Goal: Entertainment & Leisure: Browse casually

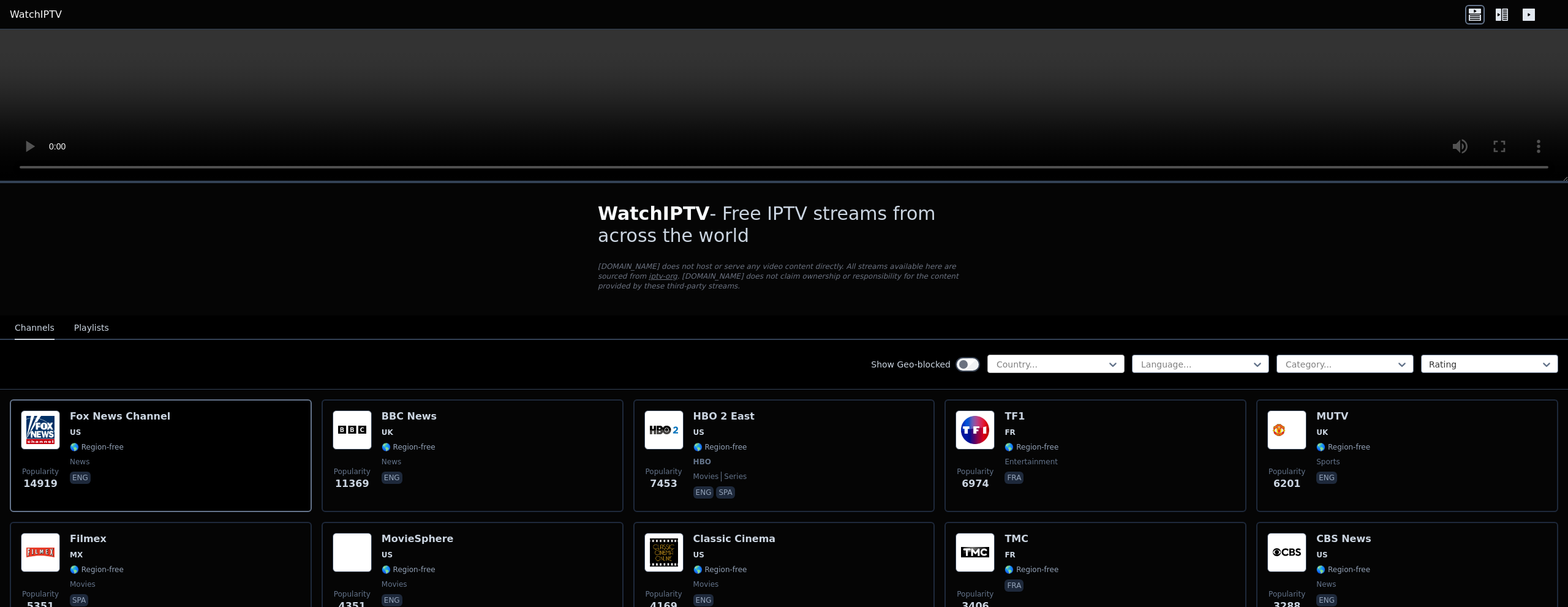
click at [1052, 358] on div at bounding box center [1051, 364] width 111 height 12
type input "****"
click at [1039, 381] on div "[GEOGRAPHIC_DATA]" at bounding box center [1056, 392] width 137 height 22
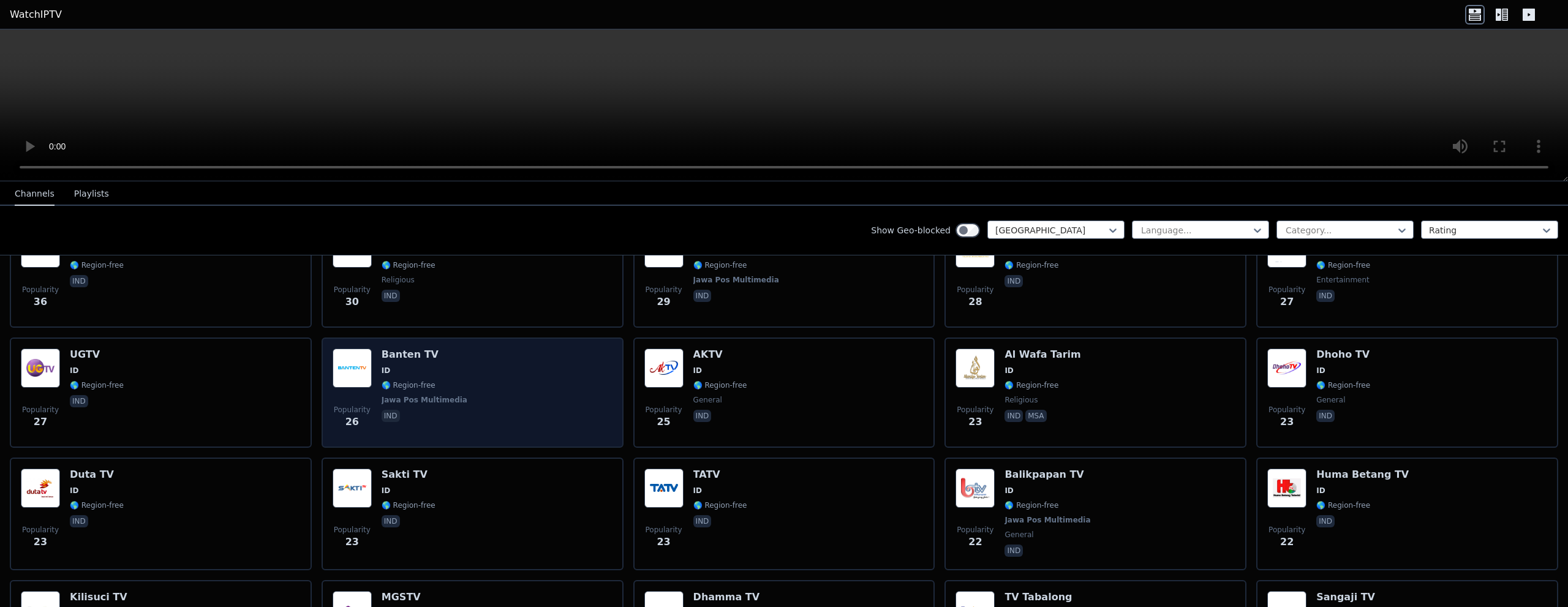
scroll to position [601, 0]
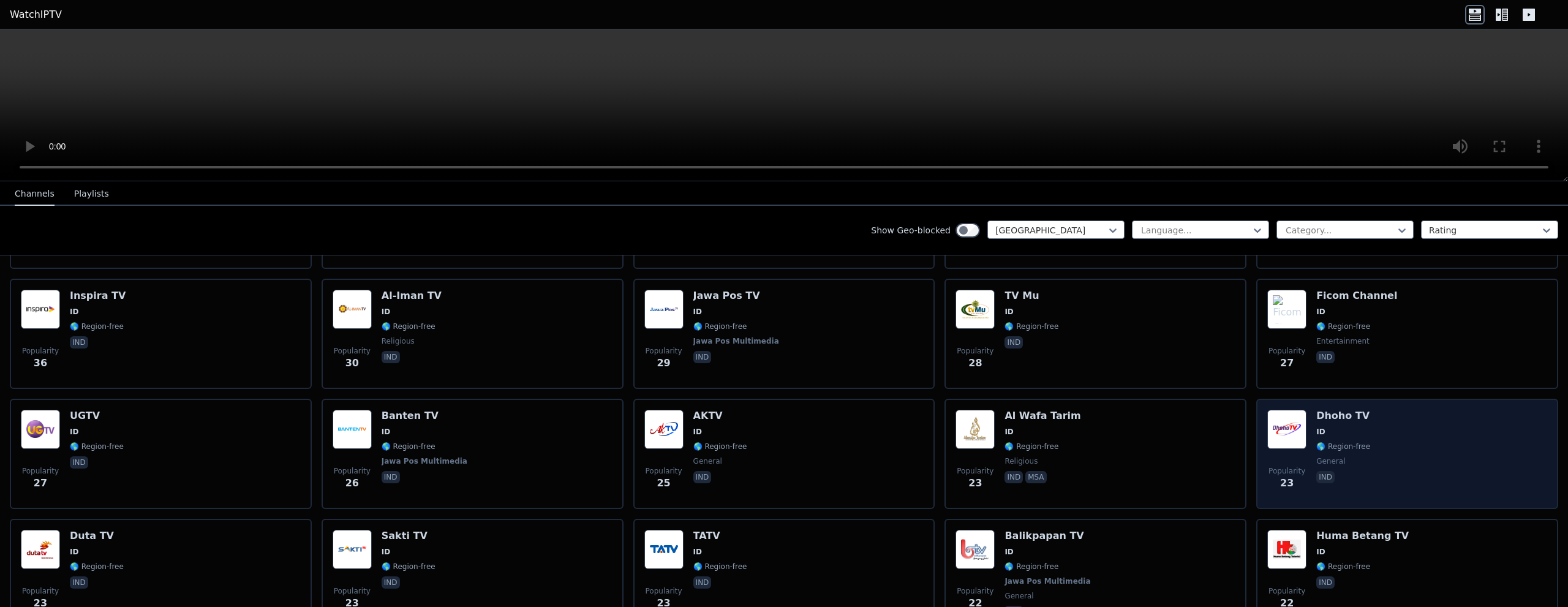
click at [1414, 443] on div "Popularity 23 Dhoho TV ID 🌎 Region-free general ind" at bounding box center [1407, 454] width 280 height 88
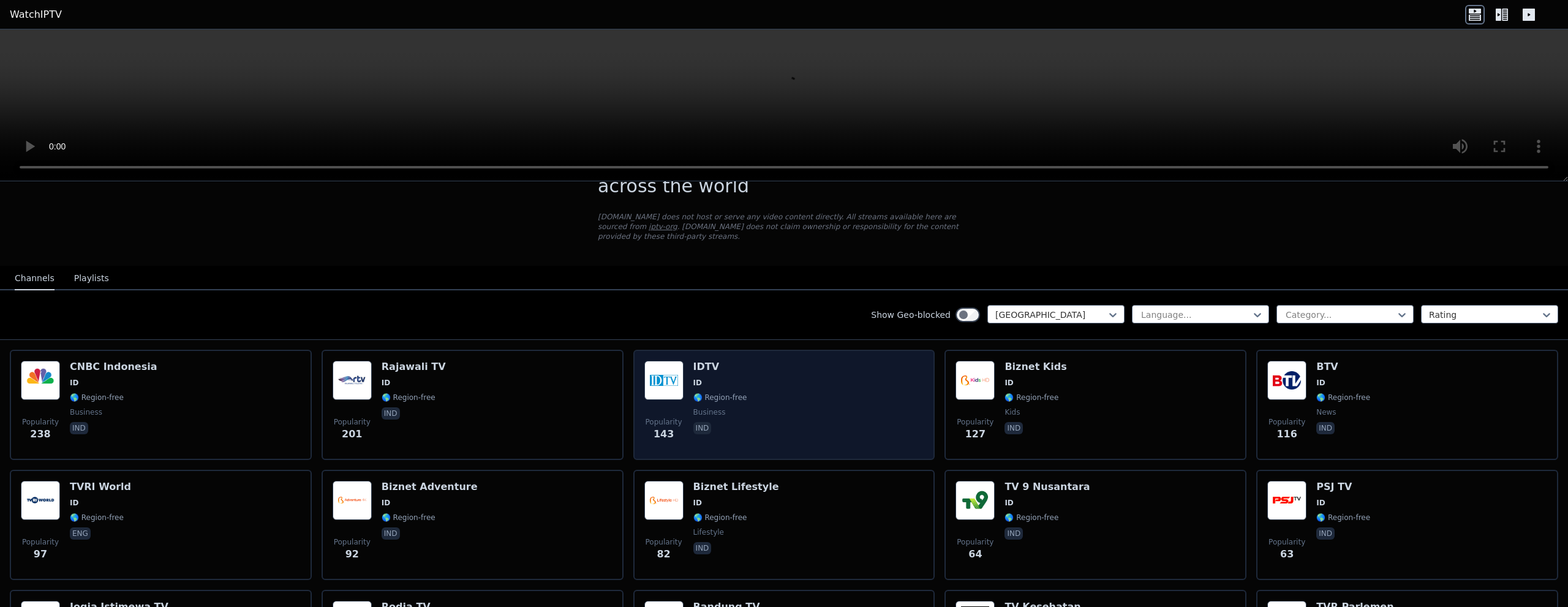
scroll to position [111, 0]
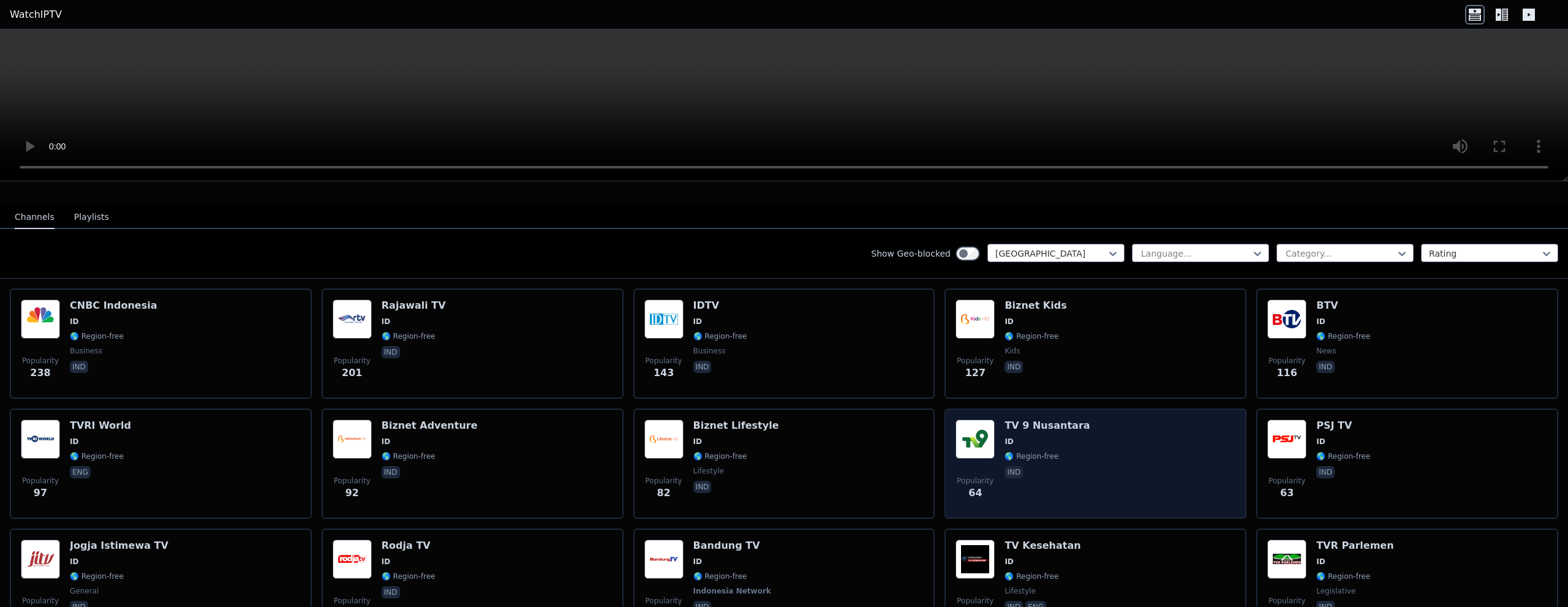
click at [1046, 437] on span "ID" at bounding box center [1047, 441] width 85 height 10
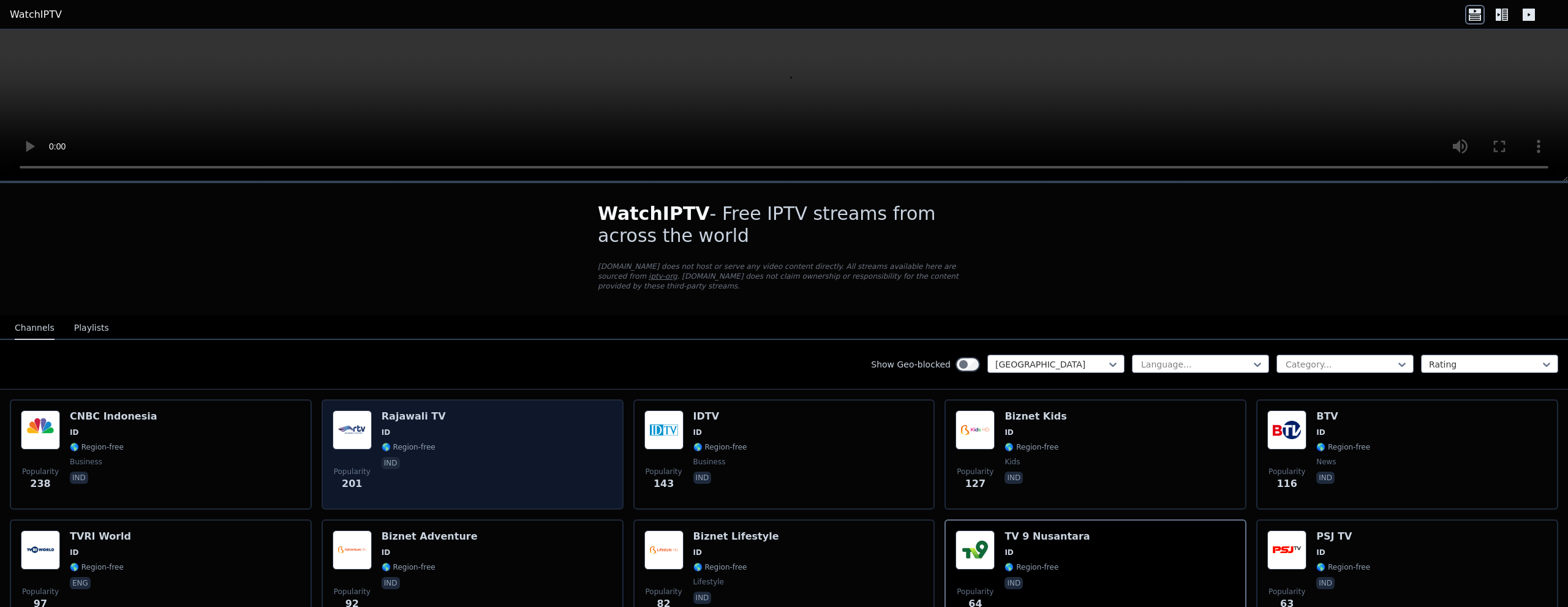
scroll to position [61, 0]
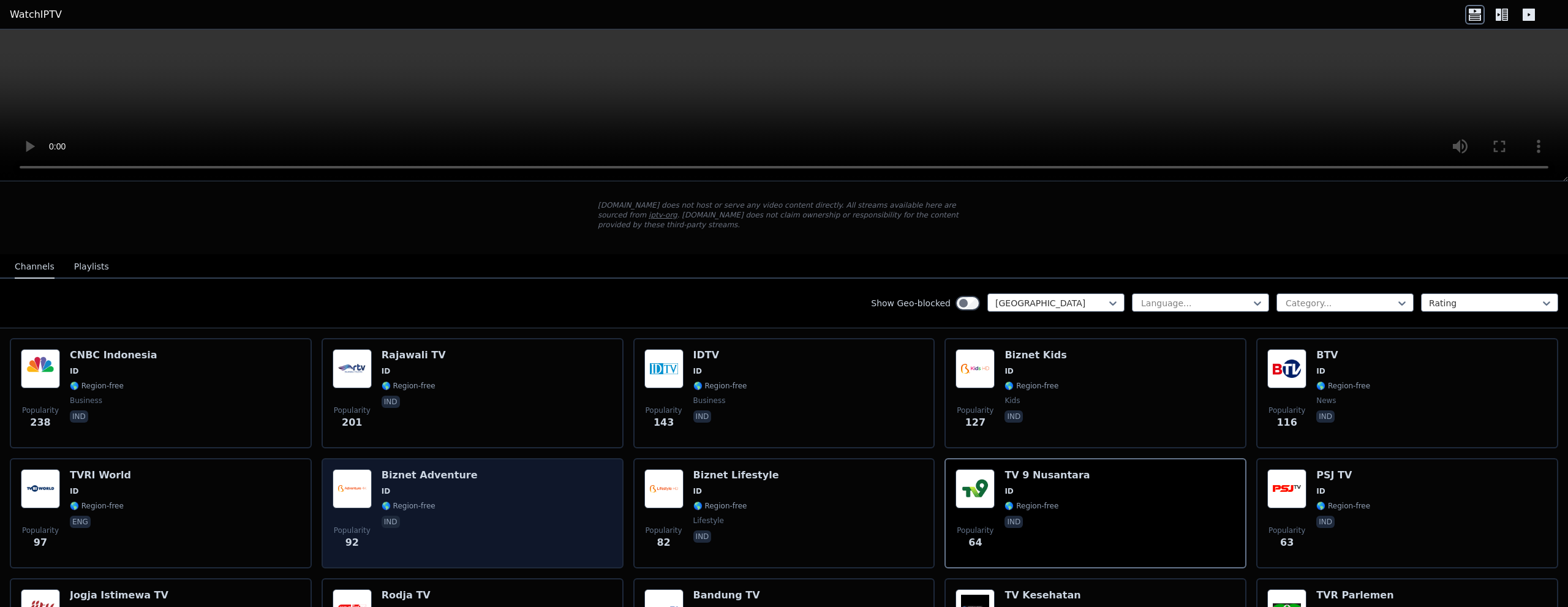
click at [510, 480] on div "Popularity 92 Biznet Adventure ID 🌎 Region-free ind" at bounding box center [472, 514] width 280 height 88
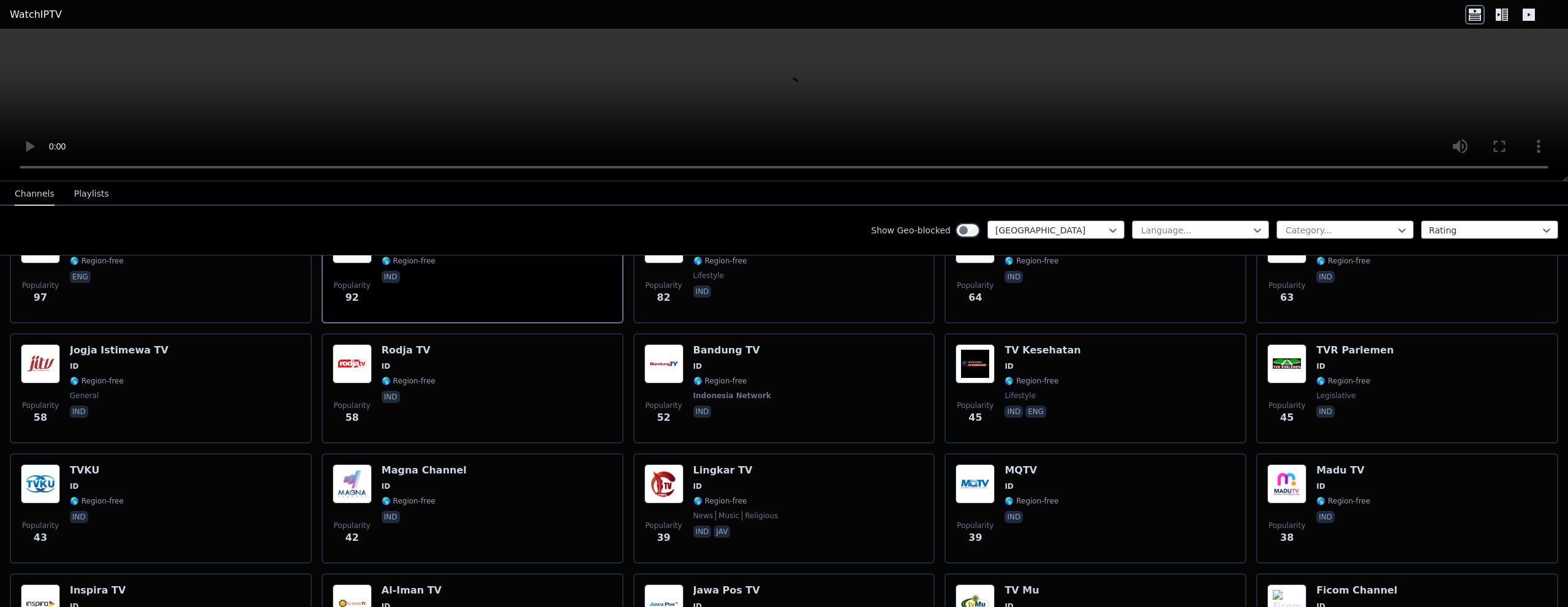
scroll to position [245, 0]
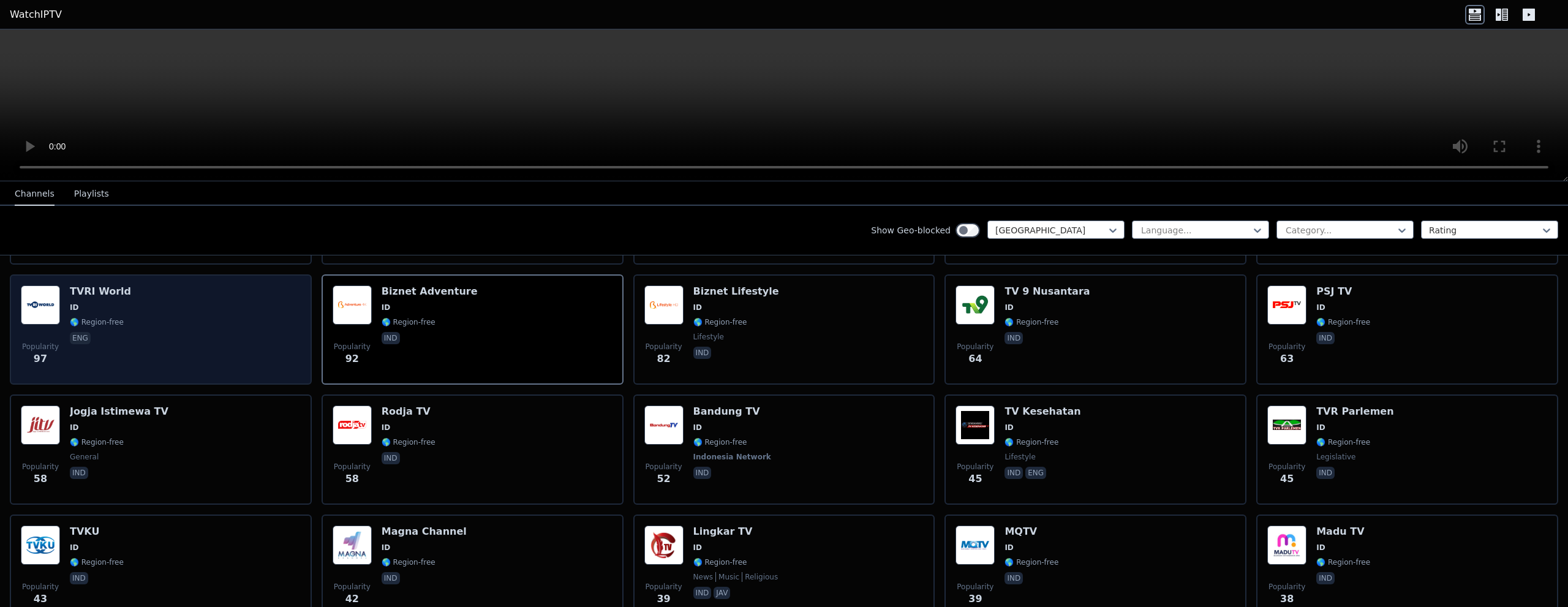
click at [214, 320] on div "Popularity 97 TVRI World ID 🌎 Region-free eng" at bounding box center [160, 329] width 280 height 88
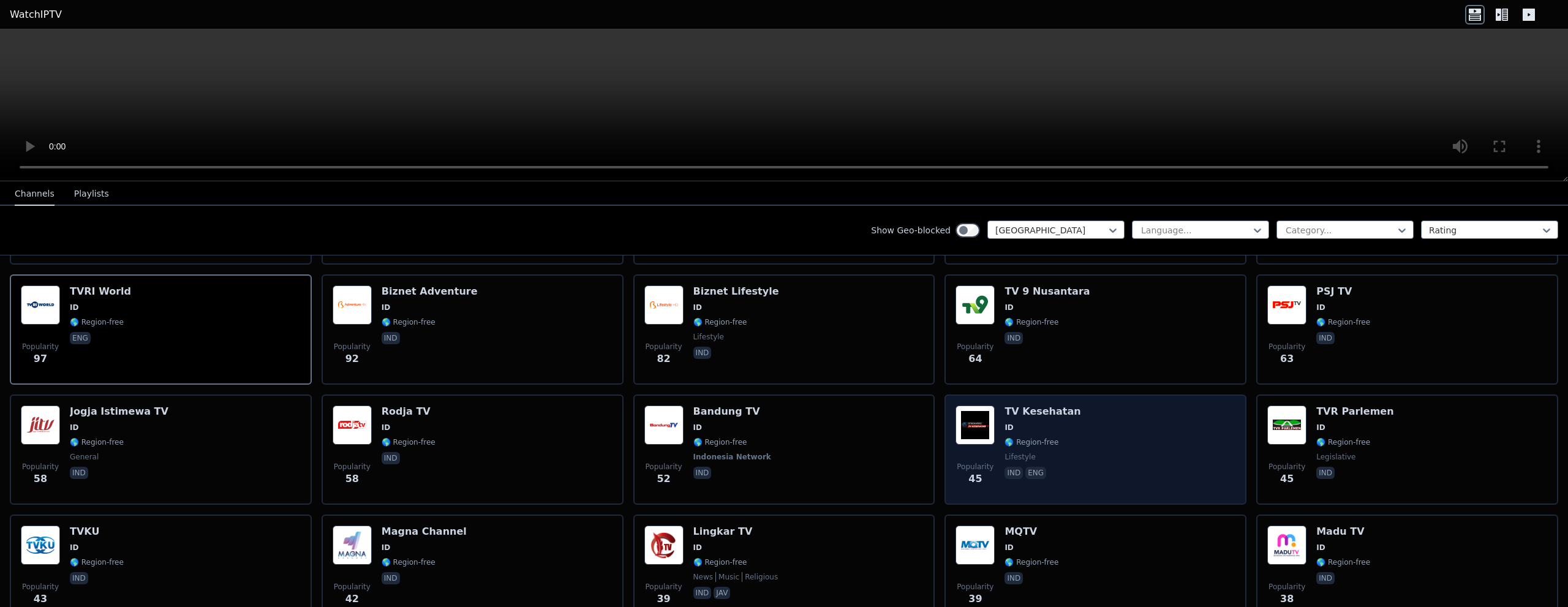
click at [1107, 455] on div "Popularity 45 TV Kesehatan ID 🌎 Region-free lifestyle ind eng" at bounding box center [1095, 449] width 280 height 88
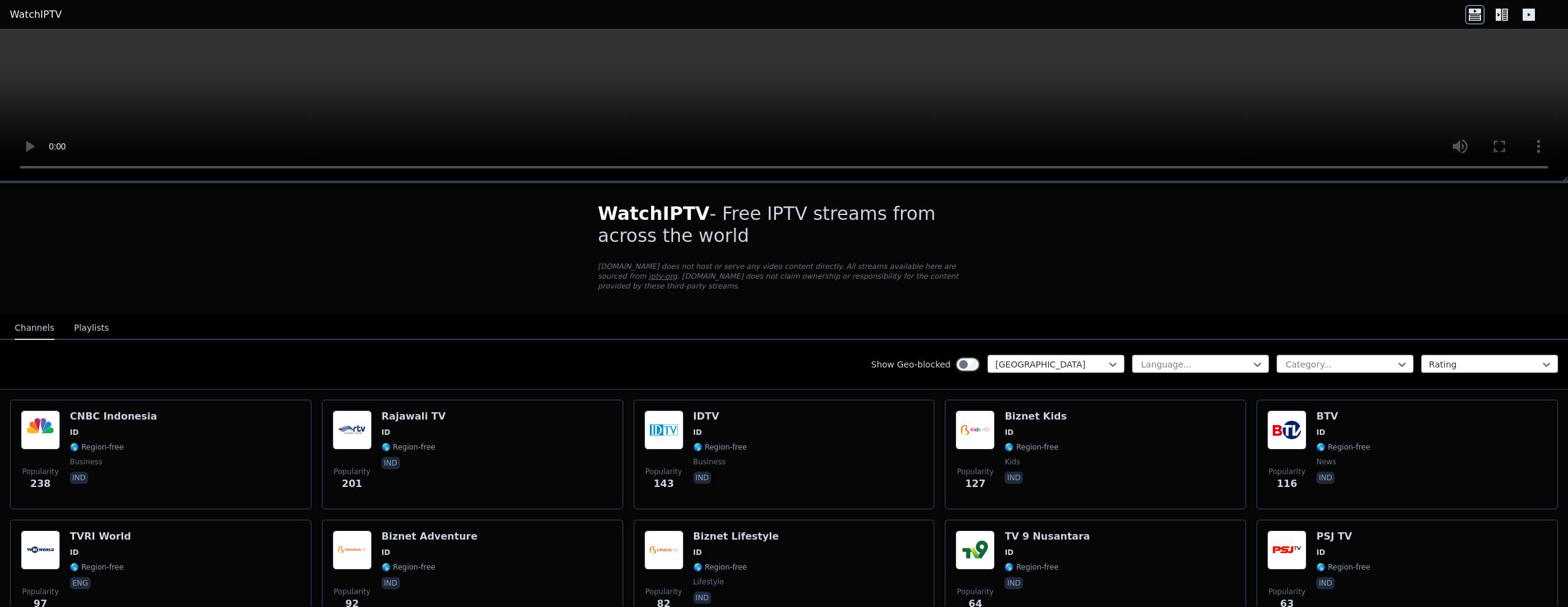
scroll to position [122, 0]
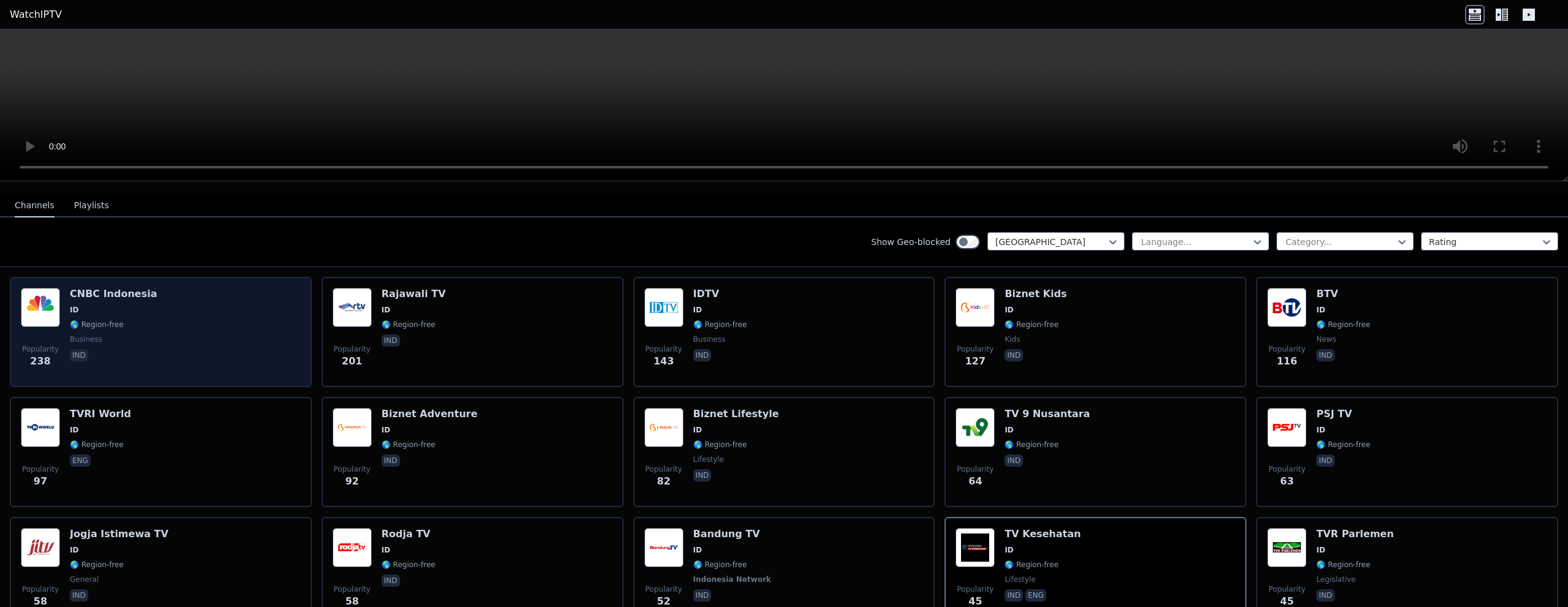
click at [211, 303] on div "Popularity 238 CNBC Indonesia ID 🌎 Region-free business ind" at bounding box center [160, 332] width 280 height 88
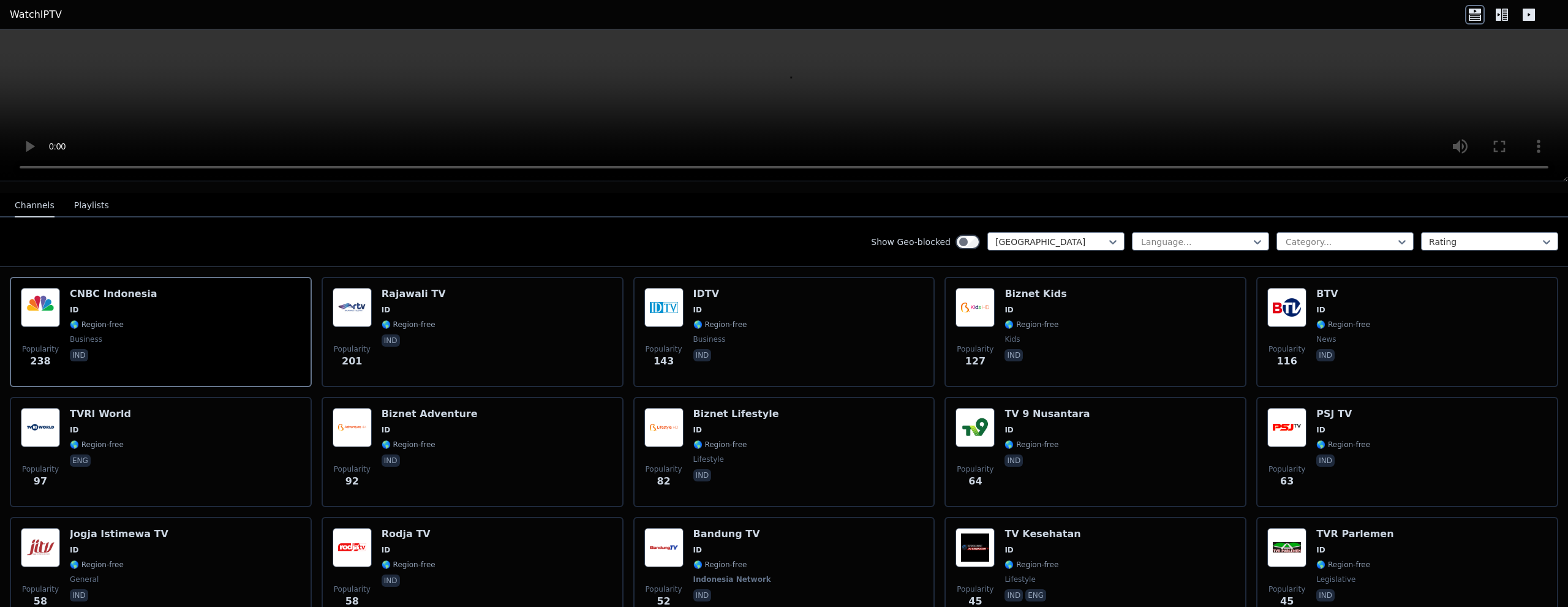
scroll to position [0, 0]
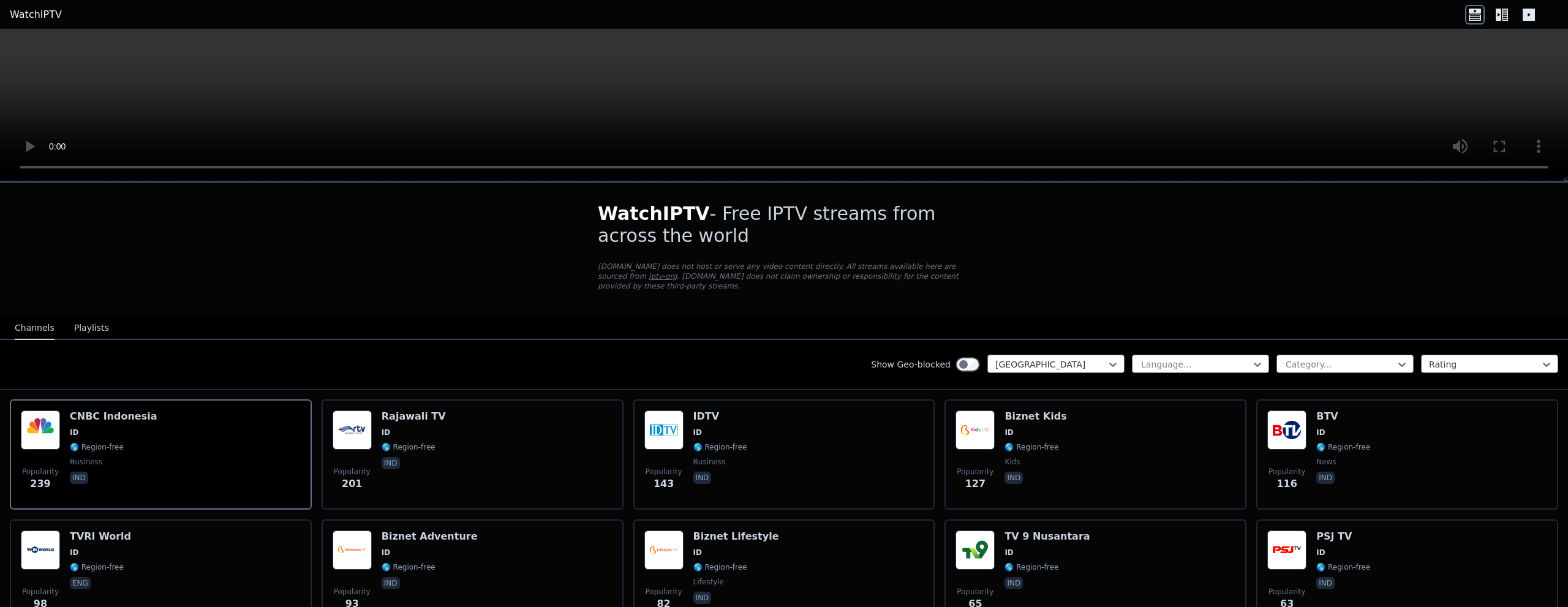
click at [75, 317] on button "Playlists" at bounding box center [91, 328] width 35 height 23
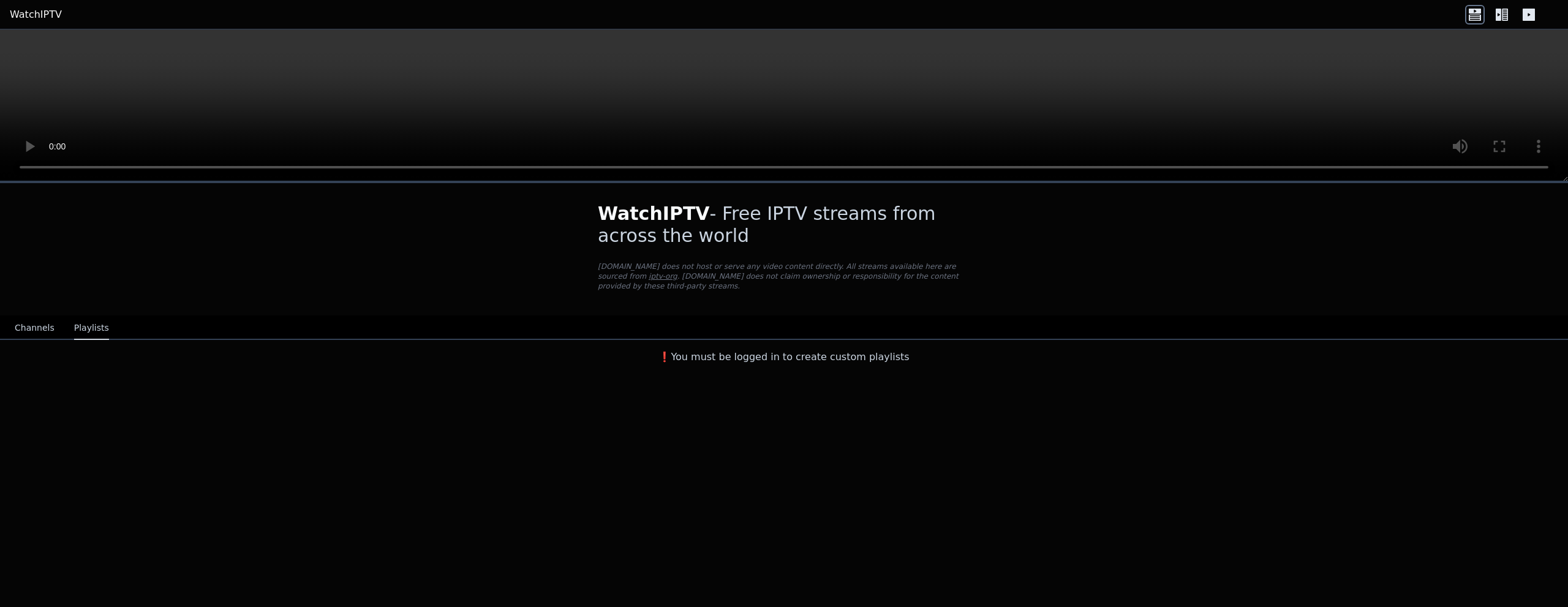
click at [29, 16] on link "WatchIPTV" at bounding box center [36, 15] width 52 height 15
click at [1507, 17] on icon at bounding box center [1502, 15] width 19 height 19
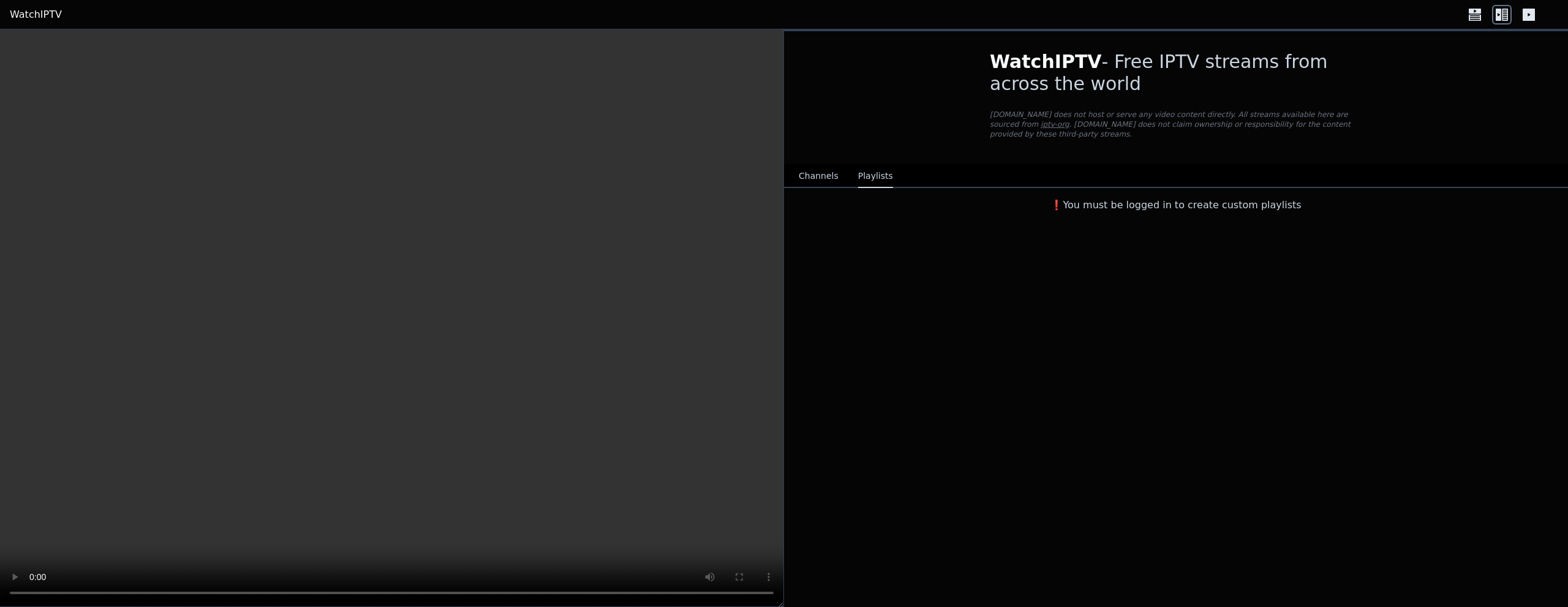
click at [1528, 10] on icon at bounding box center [1528, 14] width 12 height 12
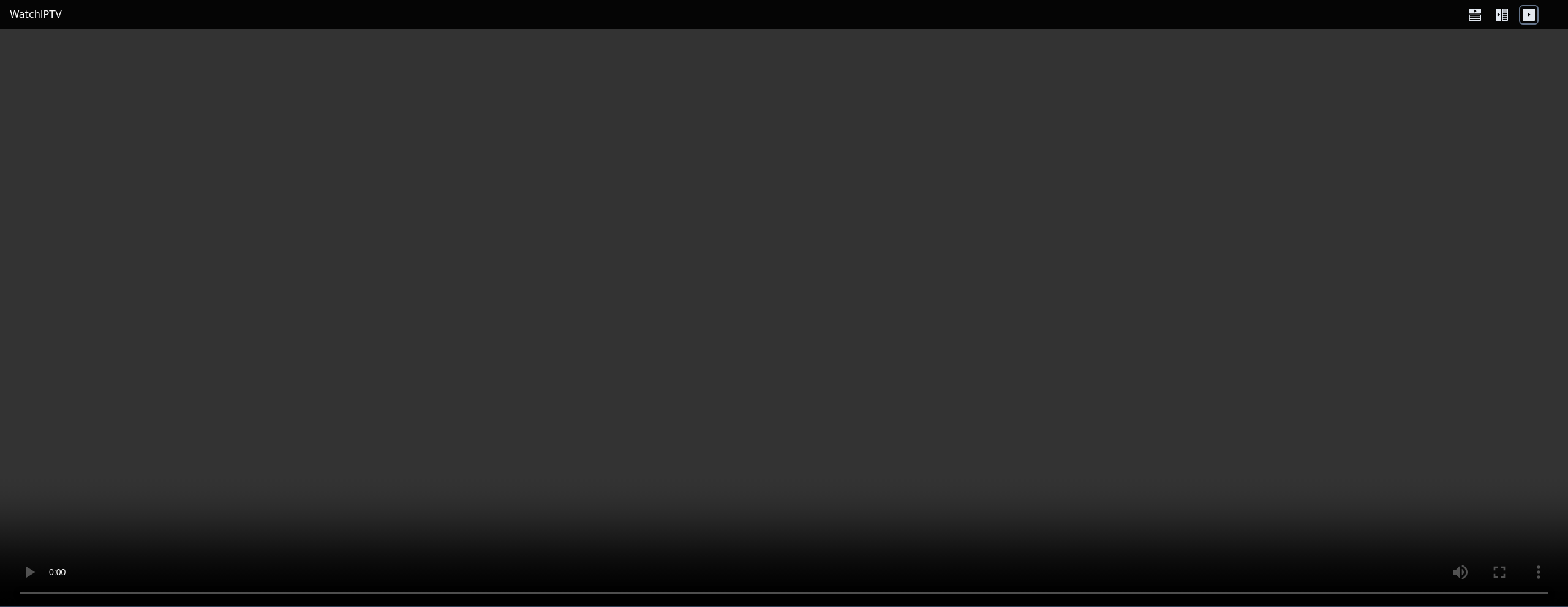
click at [1472, 19] on icon at bounding box center [1475, 15] width 19 height 19
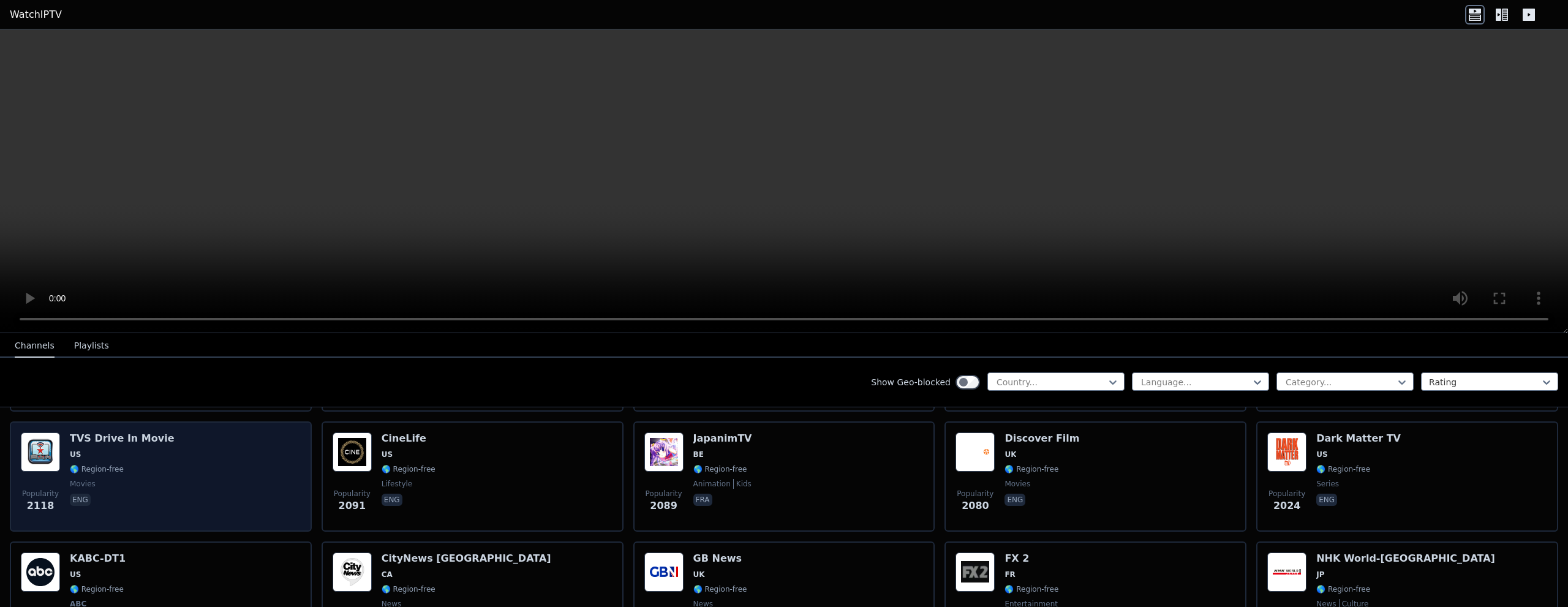
scroll to position [674, 0]
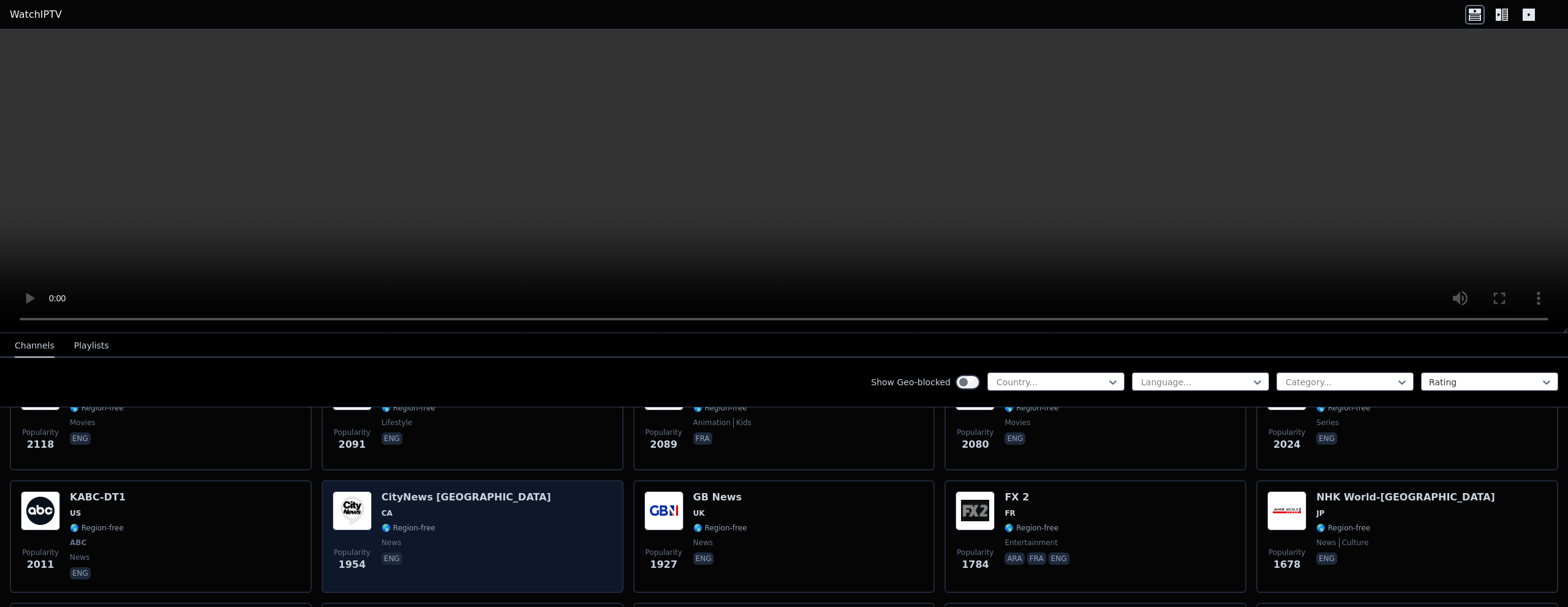
click at [461, 517] on div "Popularity 1954 CityNews [GEOGRAPHIC_DATA] [GEOGRAPHIC_DATA] 🌎 Region-free news…" at bounding box center [472, 536] width 280 height 90
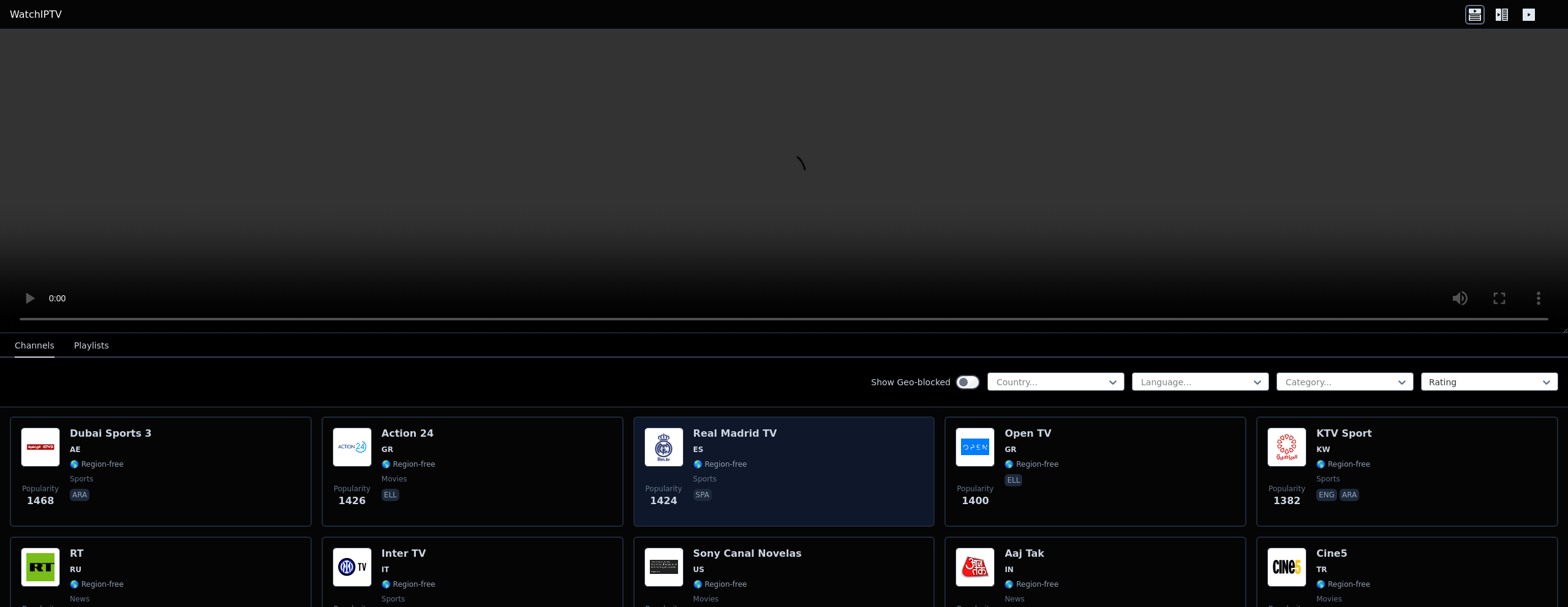
scroll to position [1103, 0]
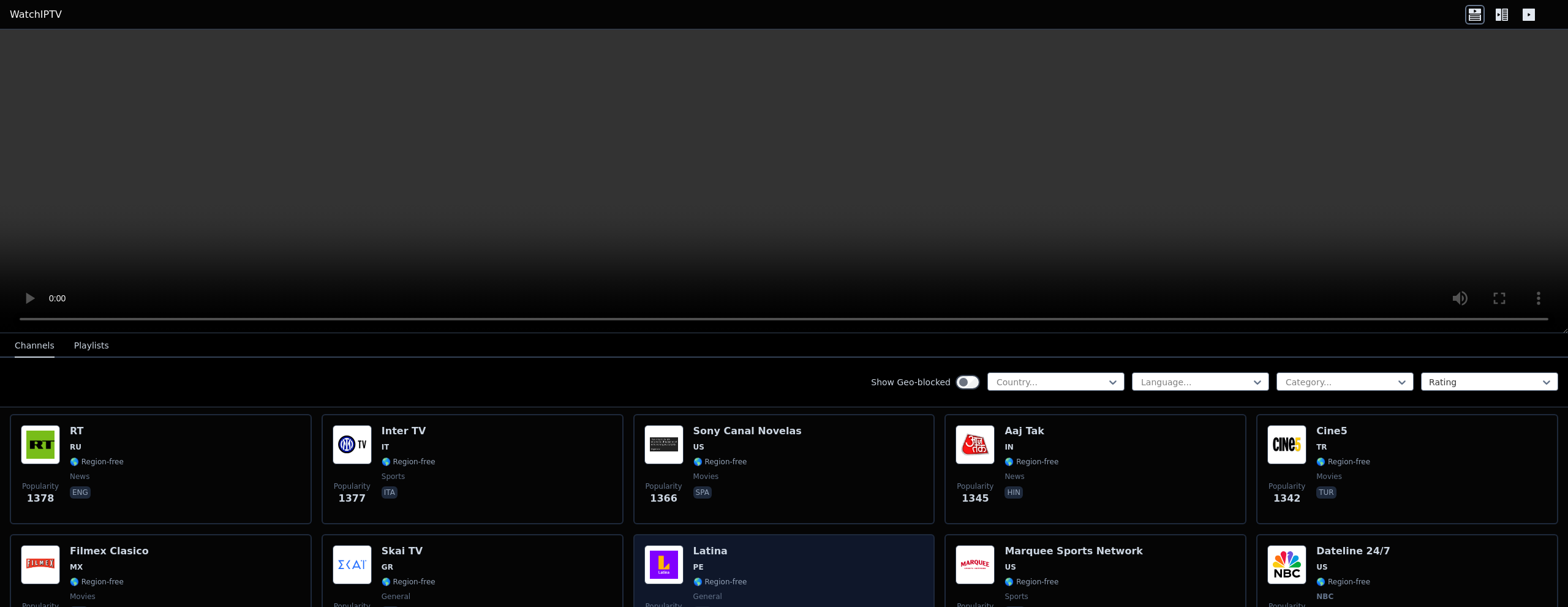
click at [723, 552] on div "Latina PE 🌎 Region-free general spa" at bounding box center [720, 590] width 54 height 90
